Goal: Task Accomplishment & Management: Manage account settings

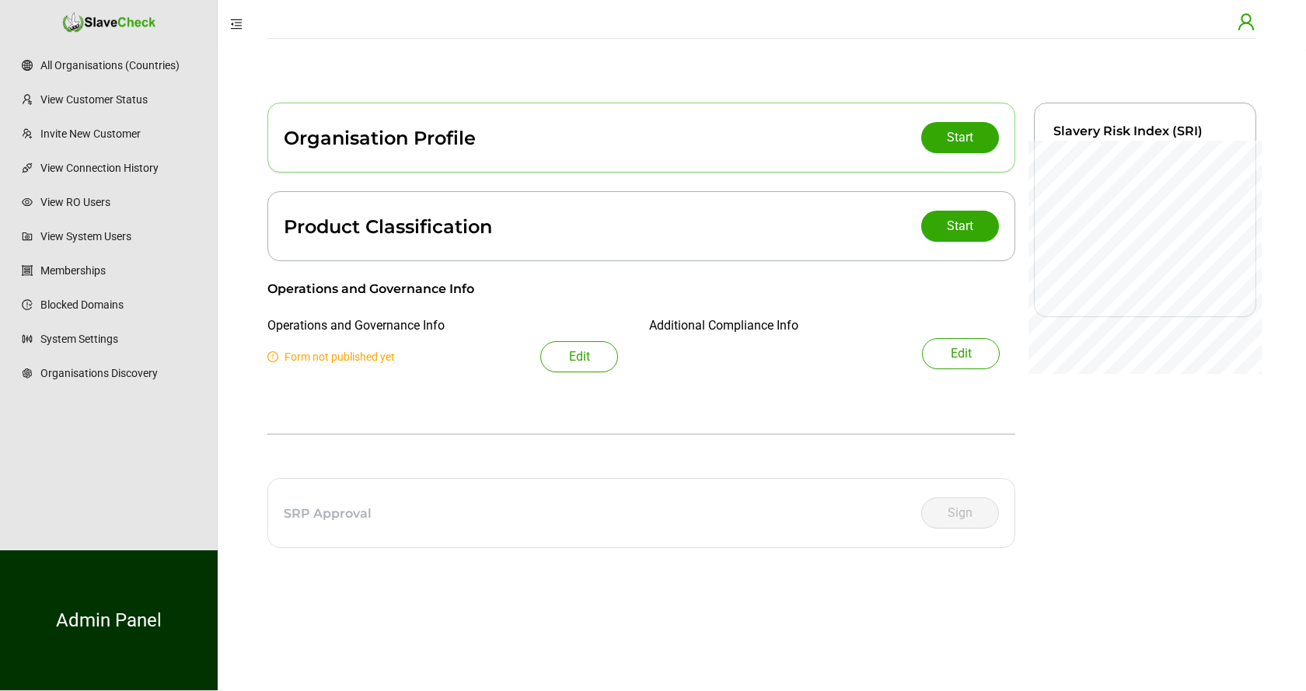
click at [1245, 21] on icon "user" at bounding box center [1245, 21] width 19 height 19
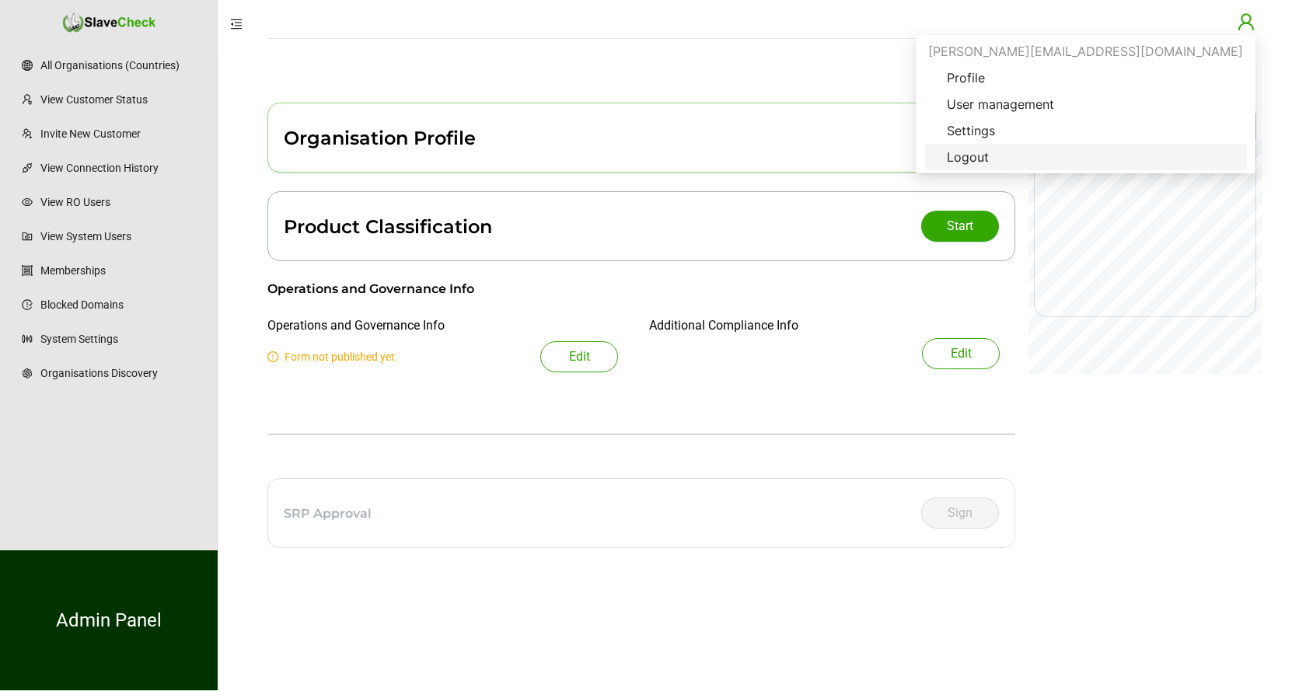
click at [1001, 155] on span "Logout" at bounding box center [967, 157] width 67 height 19
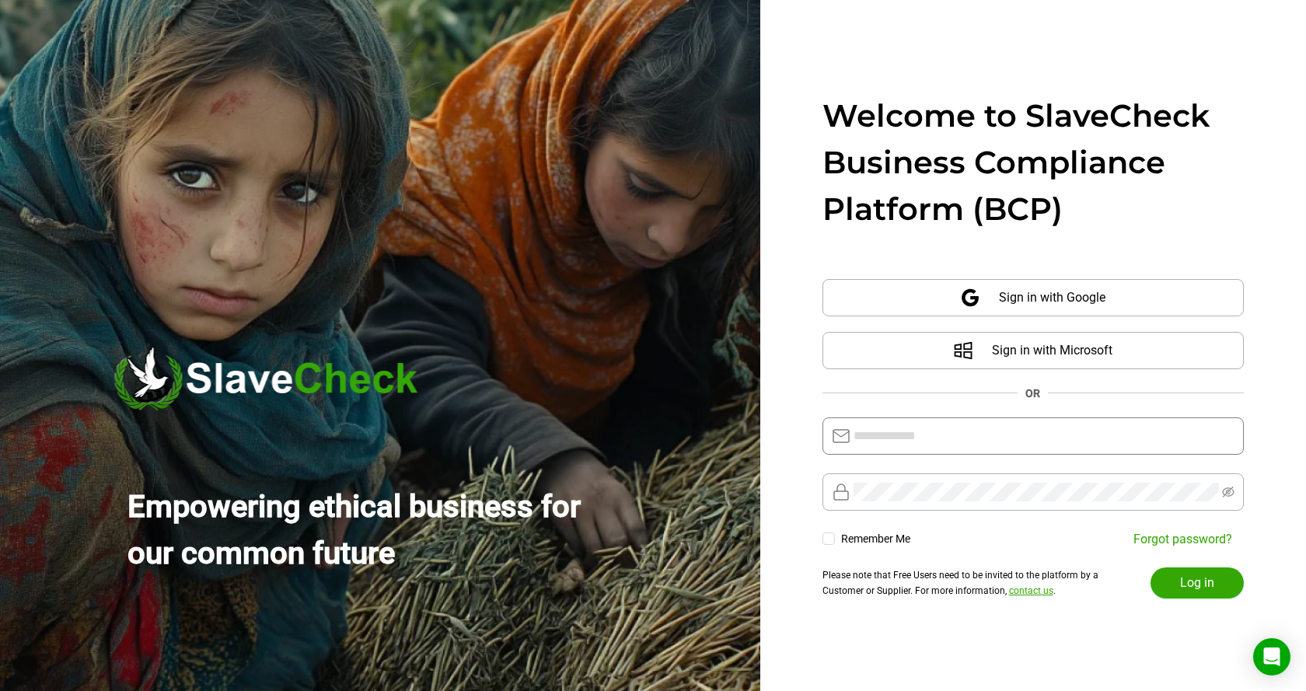
click at [1036, 437] on input "text" at bounding box center [1043, 436] width 381 height 19
type input "**********"
click at [1199, 581] on span "Log in" at bounding box center [1197, 582] width 34 height 19
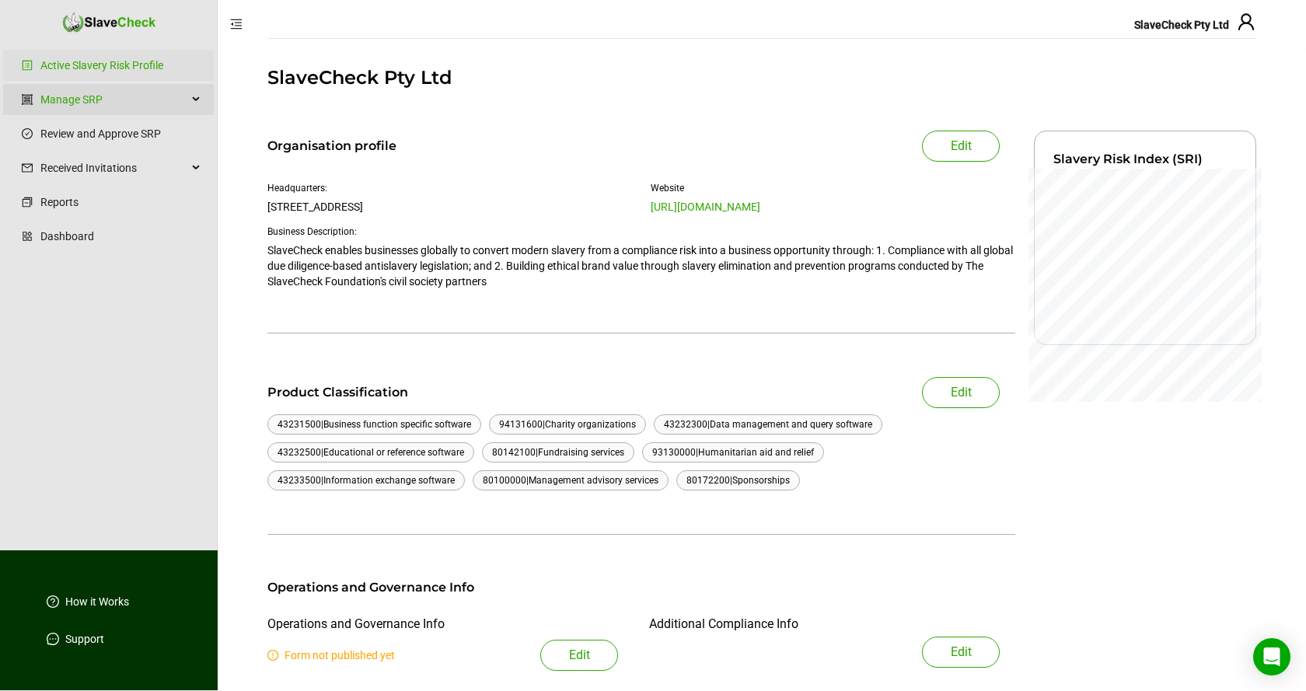
click at [195, 97] on div "Manage SRP" at bounding box center [108, 99] width 211 height 31
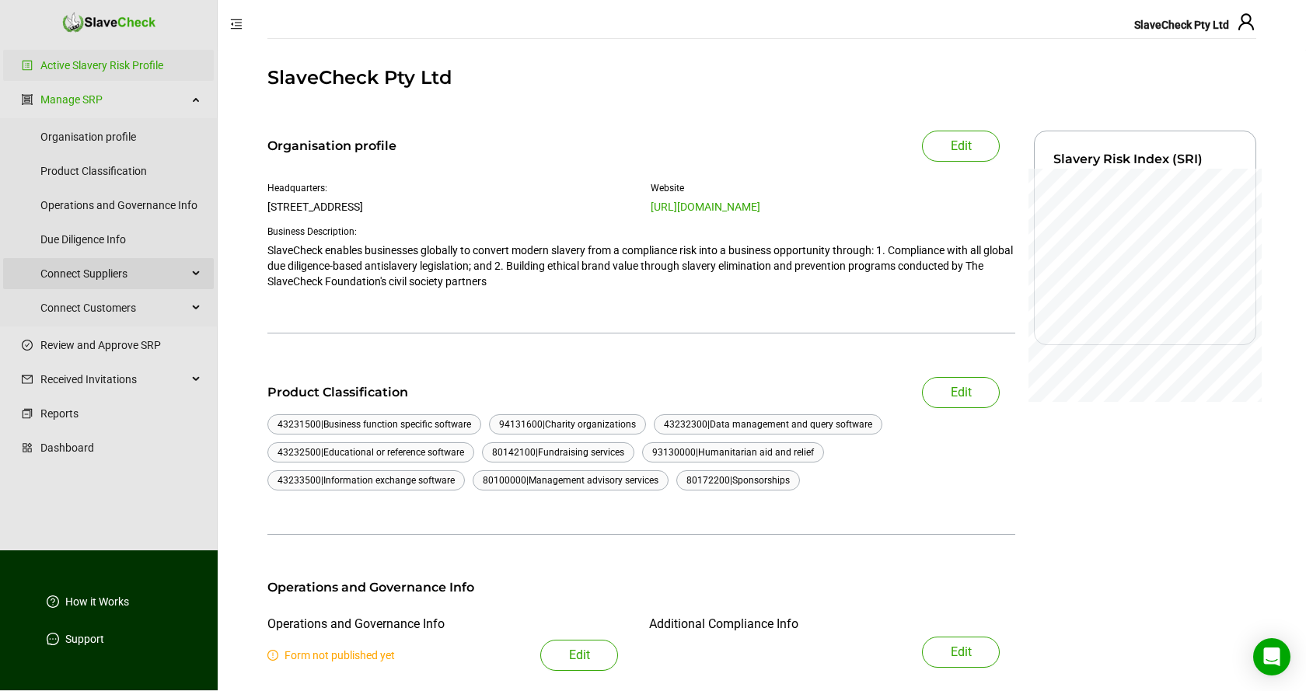
click at [196, 274] on icon at bounding box center [197, 274] width 8 height 0
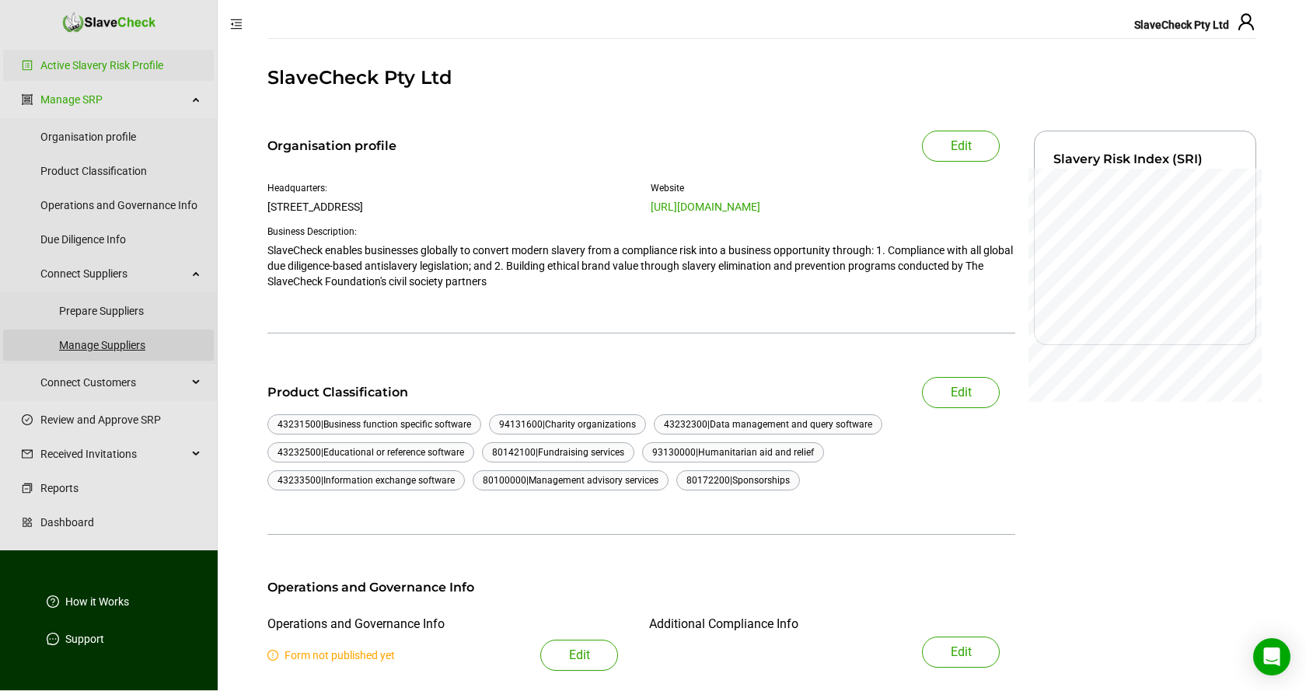
click at [117, 346] on link "Manage Suppliers" at bounding box center [130, 344] width 142 height 31
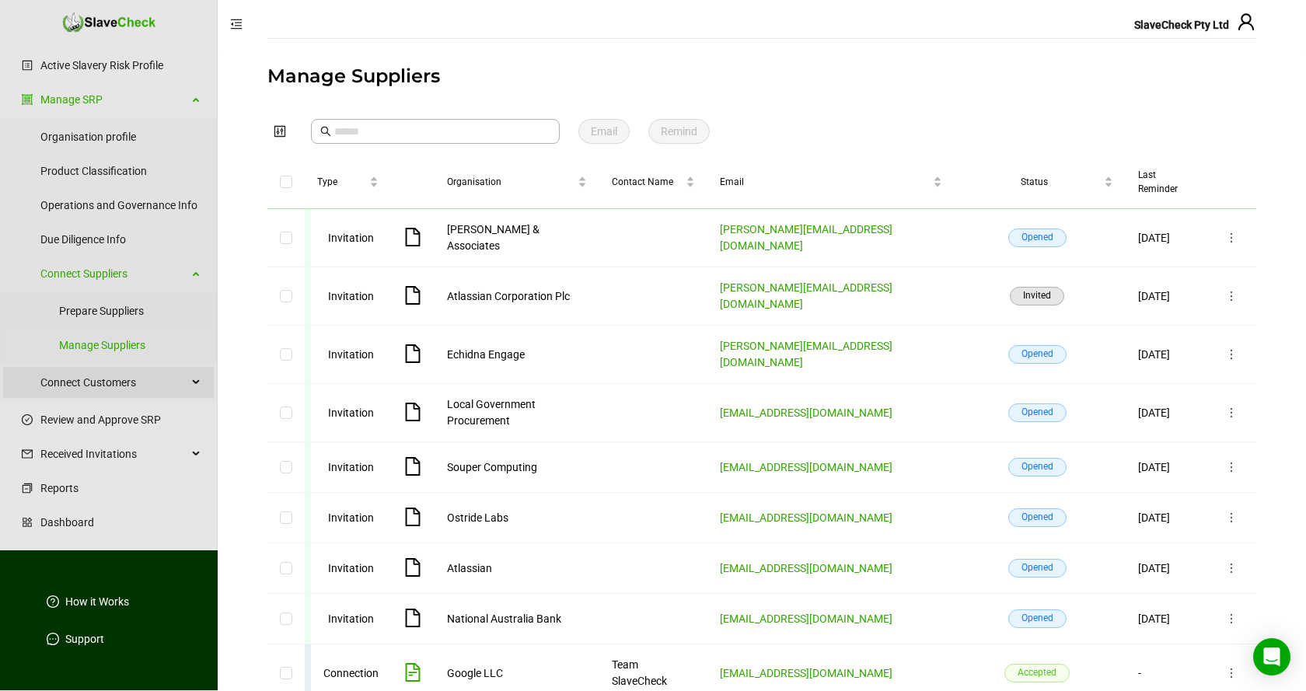
click at [194, 383] on div "Connect Customers" at bounding box center [108, 382] width 211 height 31
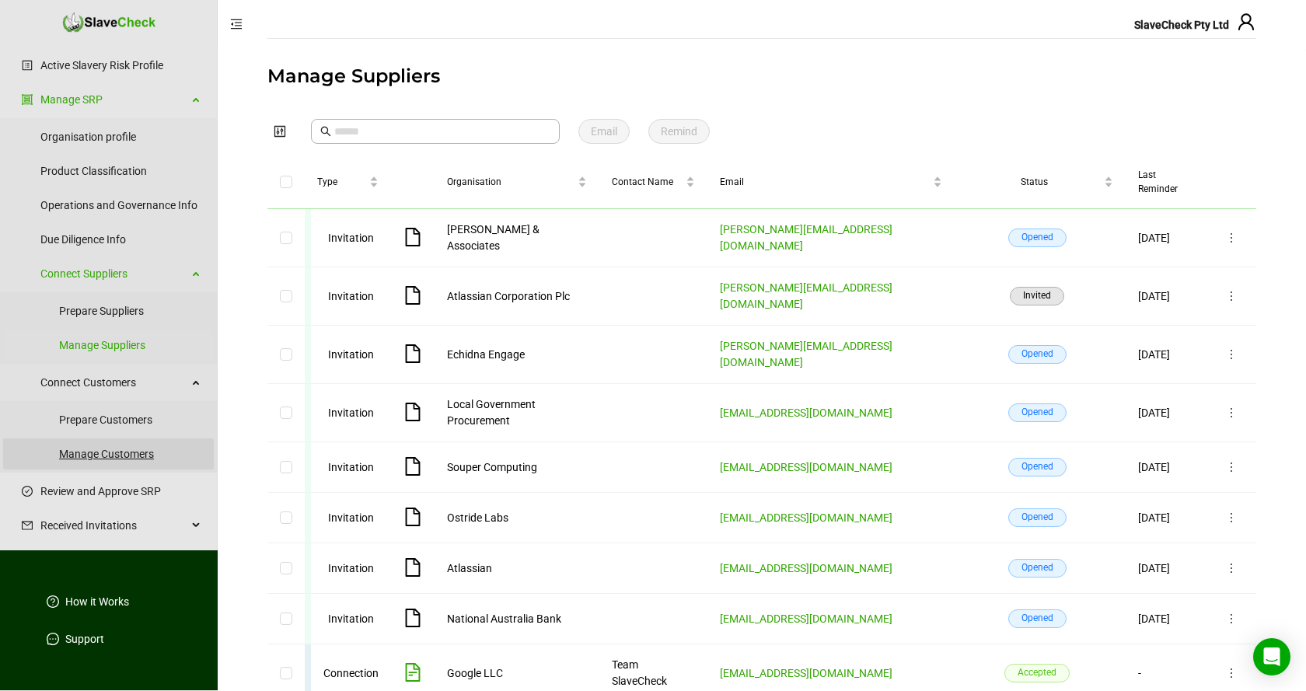
click at [140, 454] on link "Manage Customers" at bounding box center [130, 453] width 142 height 31
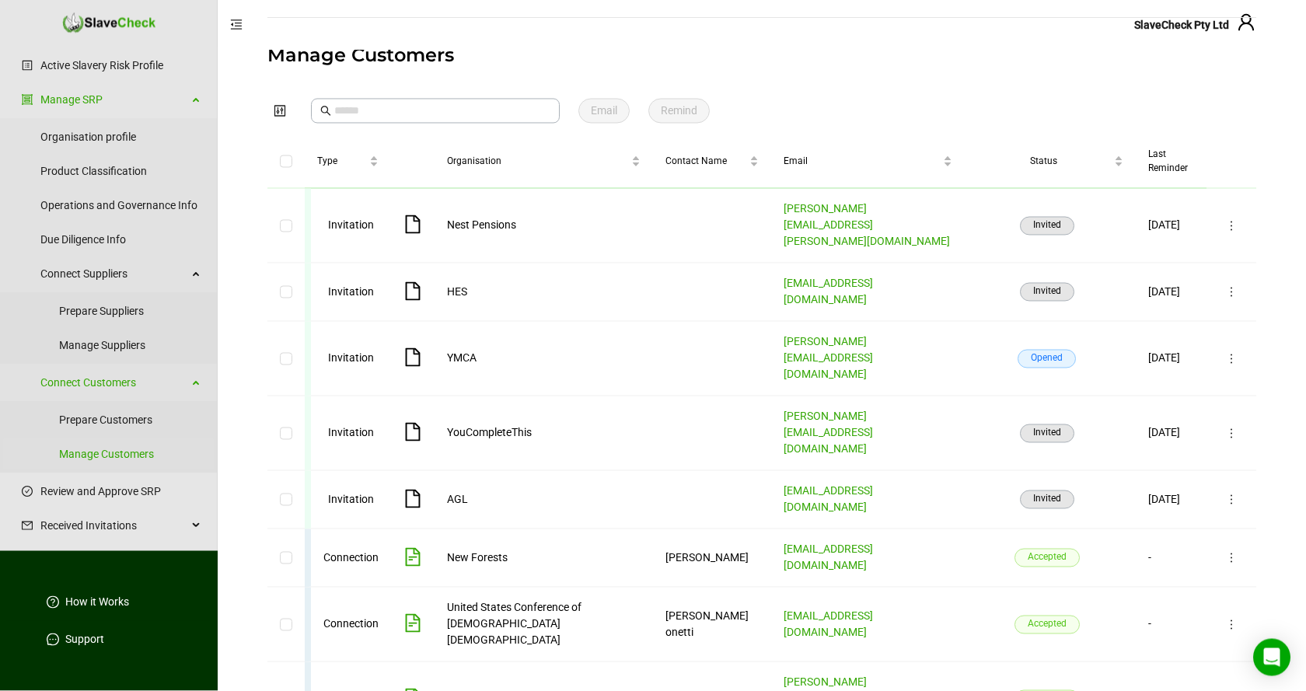
scroll to position [46, 0]
